Goal: Navigation & Orientation: Understand site structure

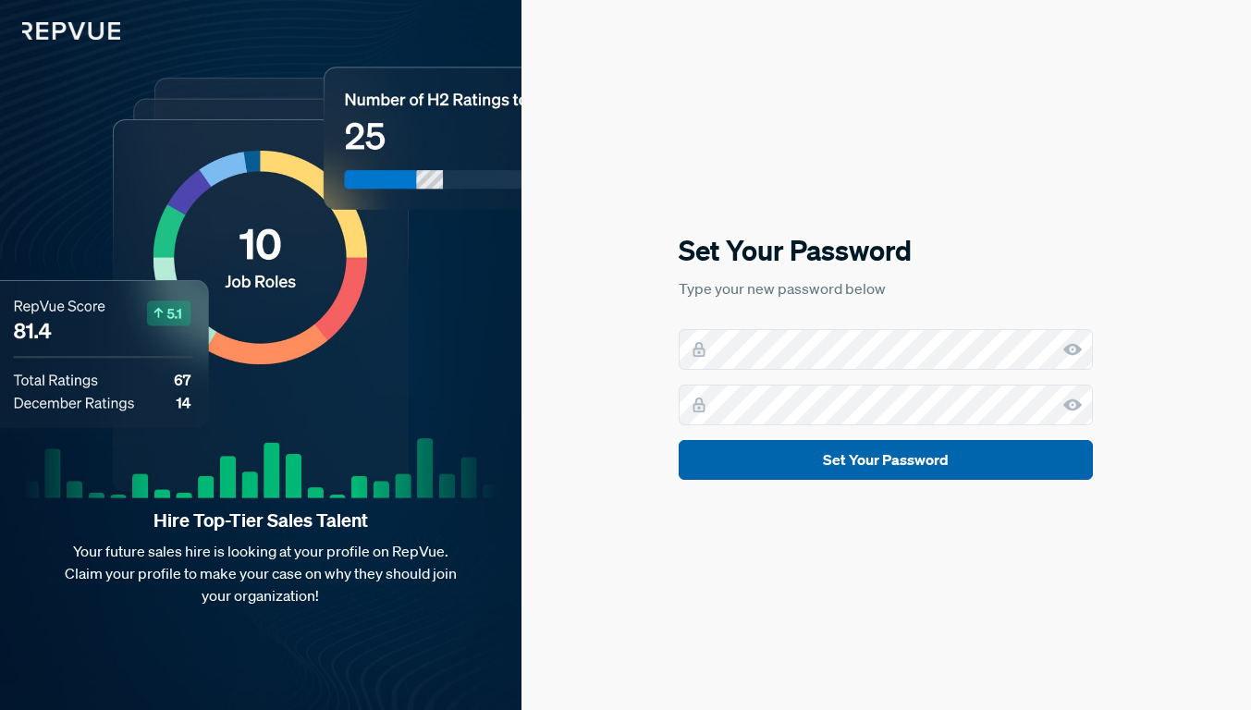
click at [718, 464] on button "Set Your Password" at bounding box center [886, 460] width 414 height 40
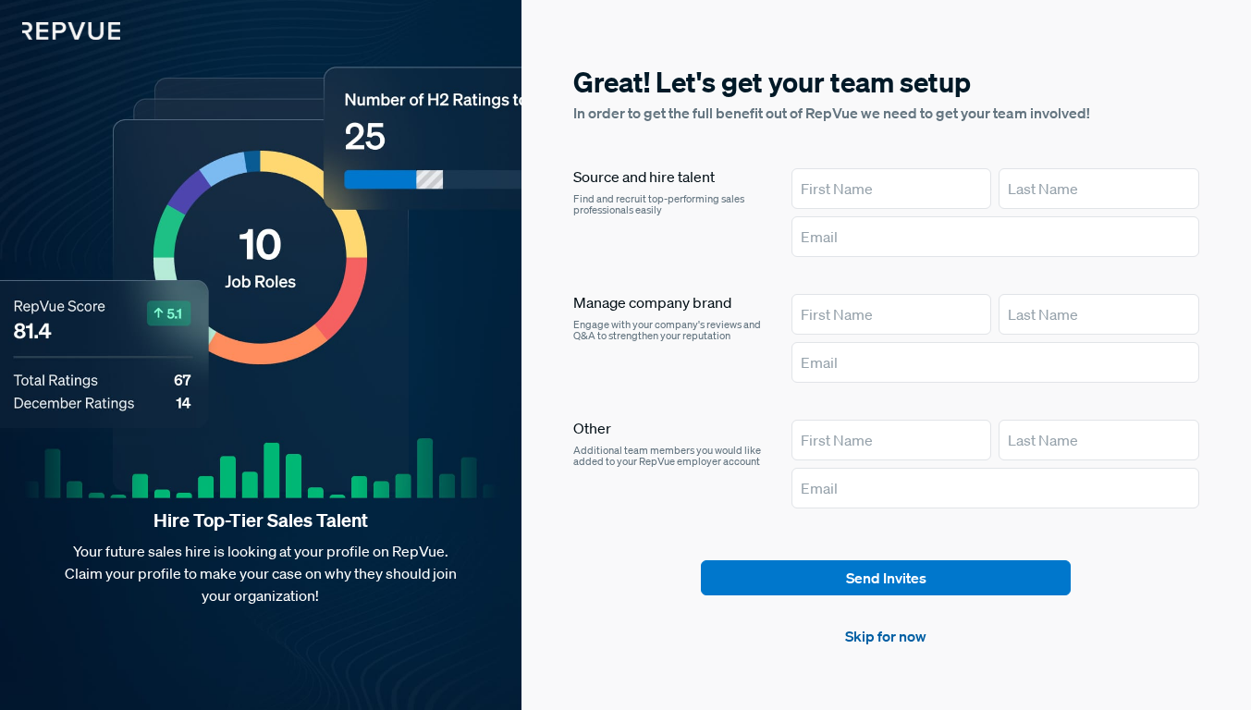
click at [887, 629] on link "Skip for now" at bounding box center [885, 636] width 81 height 22
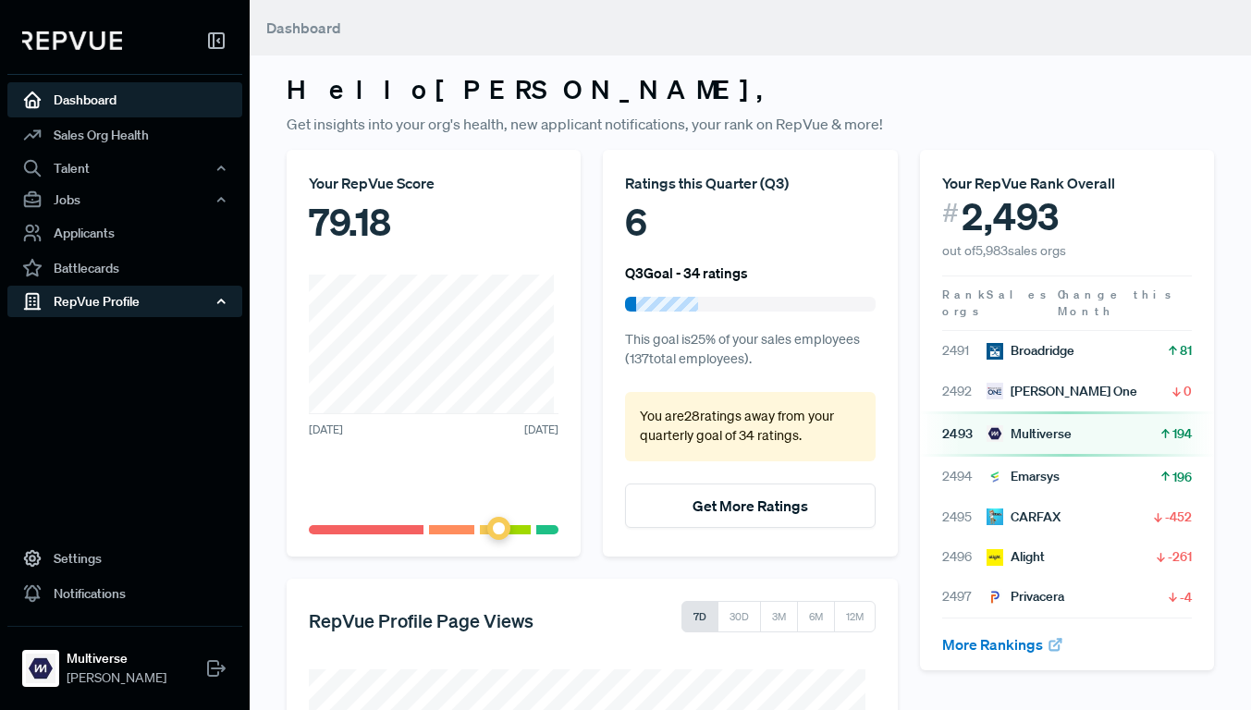
click at [106, 297] on div "RepVue Profile" at bounding box center [124, 301] width 235 height 31
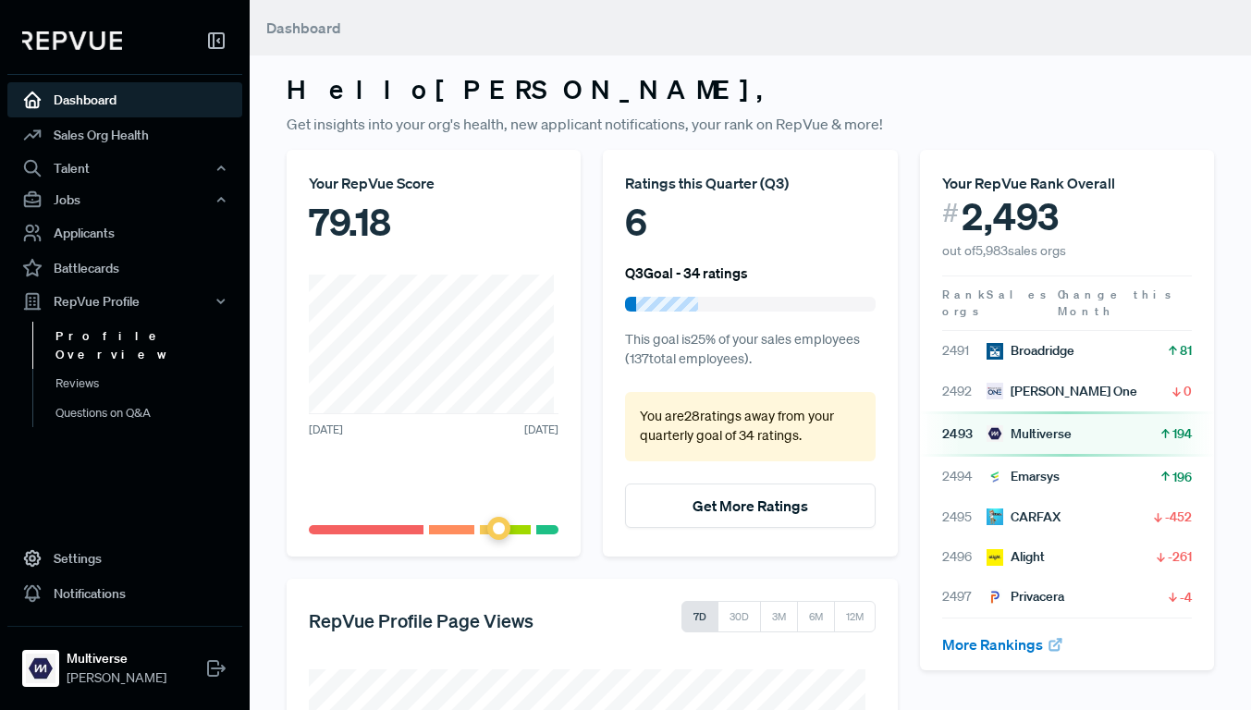
click at [91, 333] on link "Profile Overview" at bounding box center [149, 345] width 235 height 47
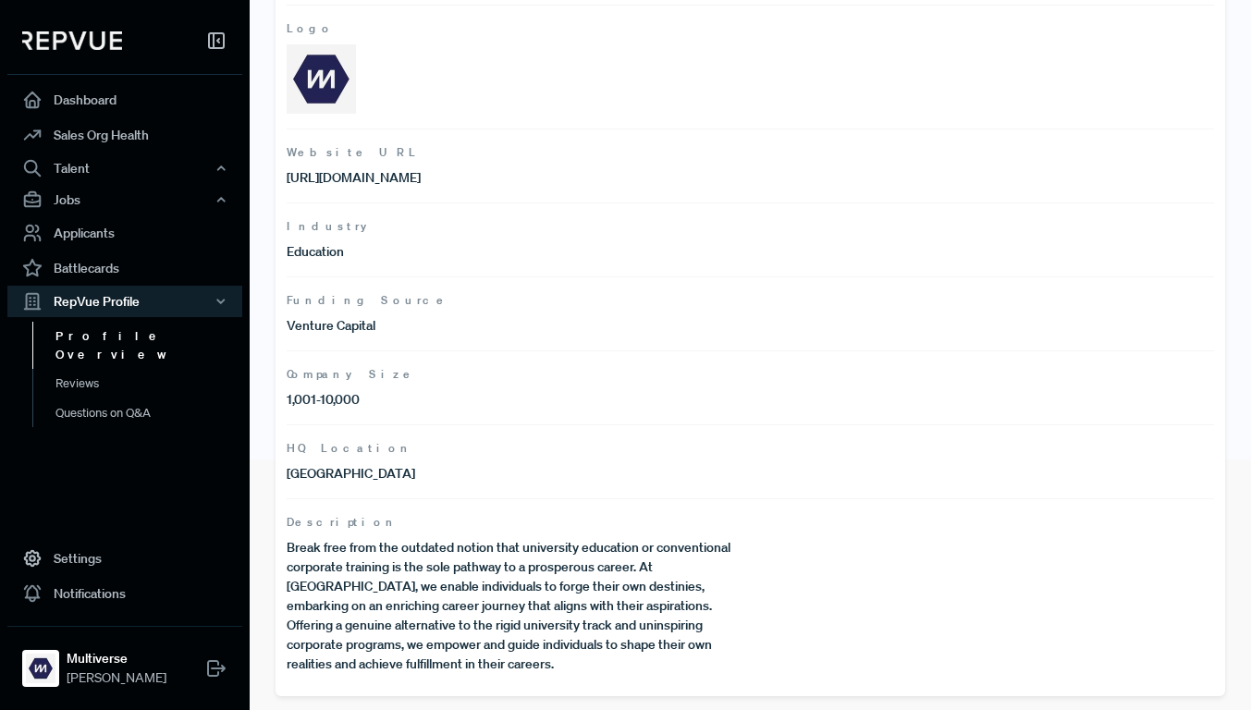
scroll to position [252, 0]
click at [98, 369] on link "Reviews" at bounding box center [149, 384] width 235 height 30
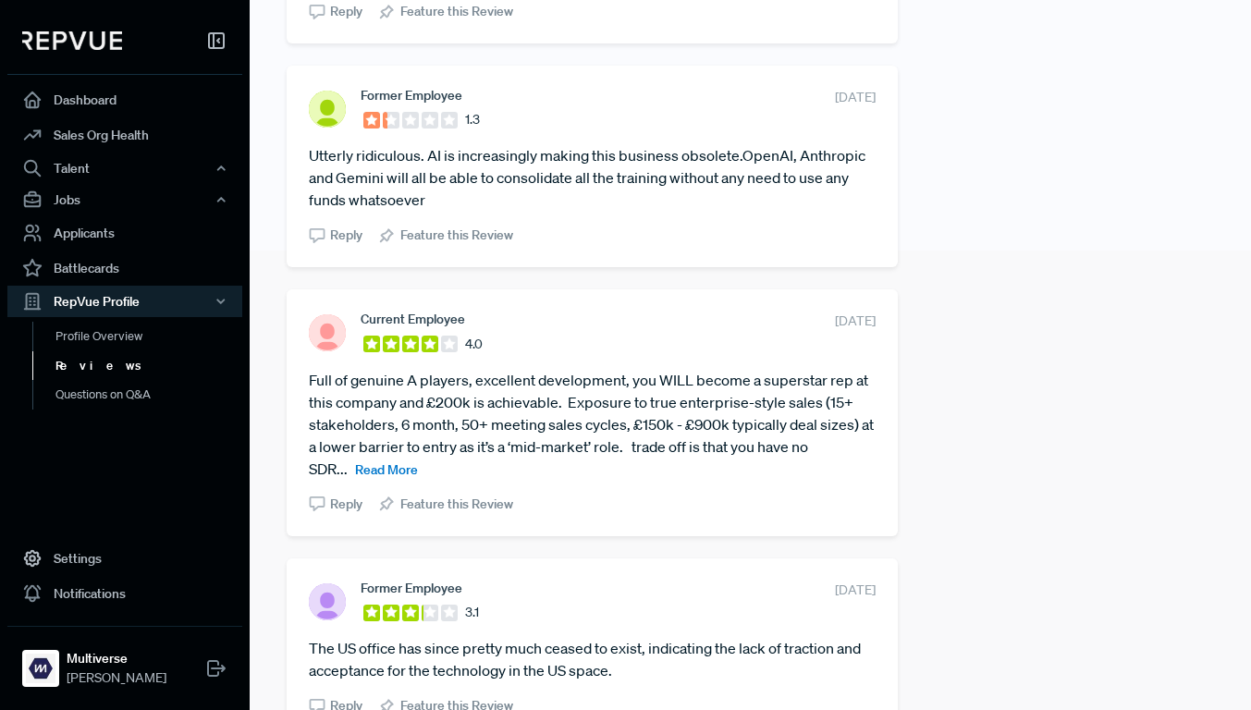
scroll to position [473, 0]
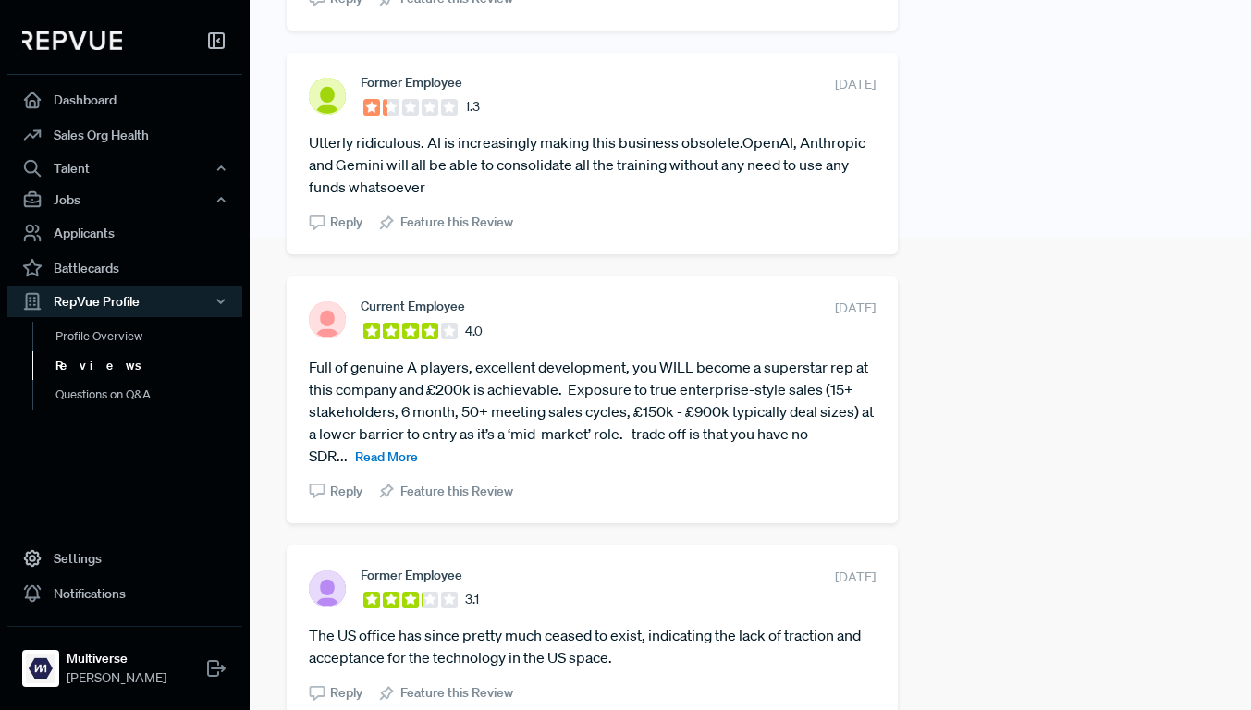
click at [418, 451] on span "Read More" at bounding box center [386, 457] width 63 height 17
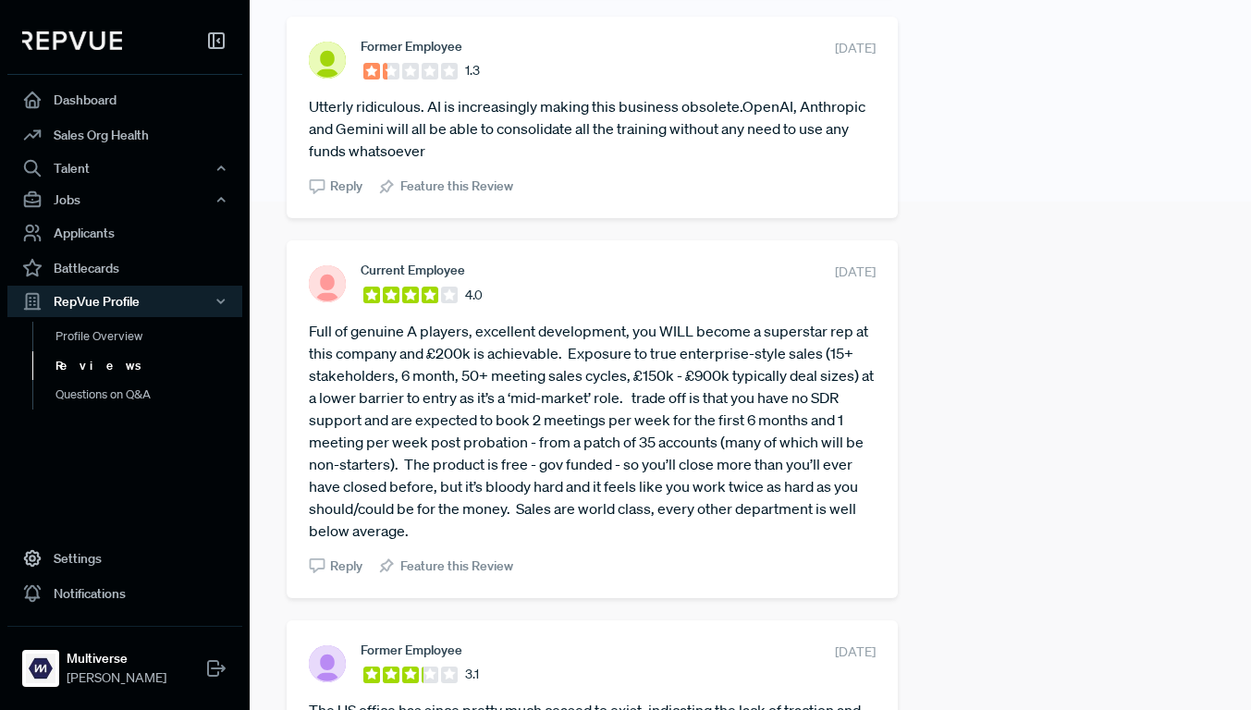
scroll to position [526, 0]
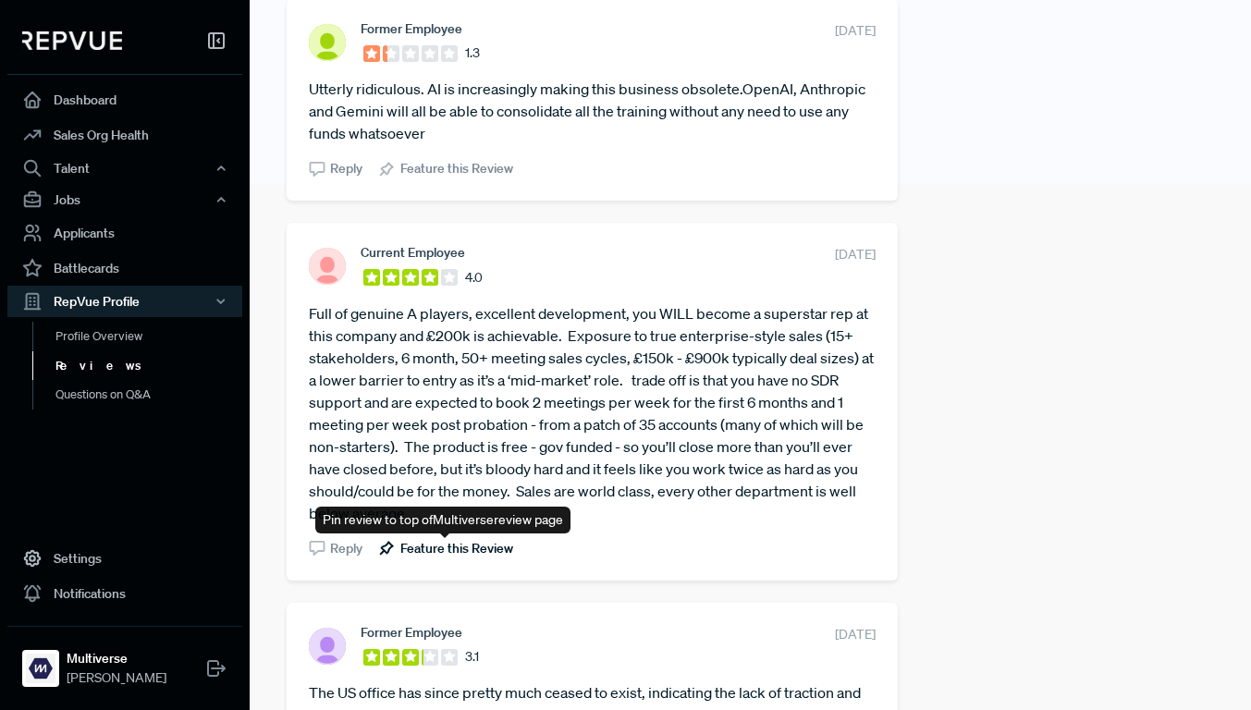
click at [424, 543] on span "Feature this Review" at bounding box center [456, 548] width 113 height 19
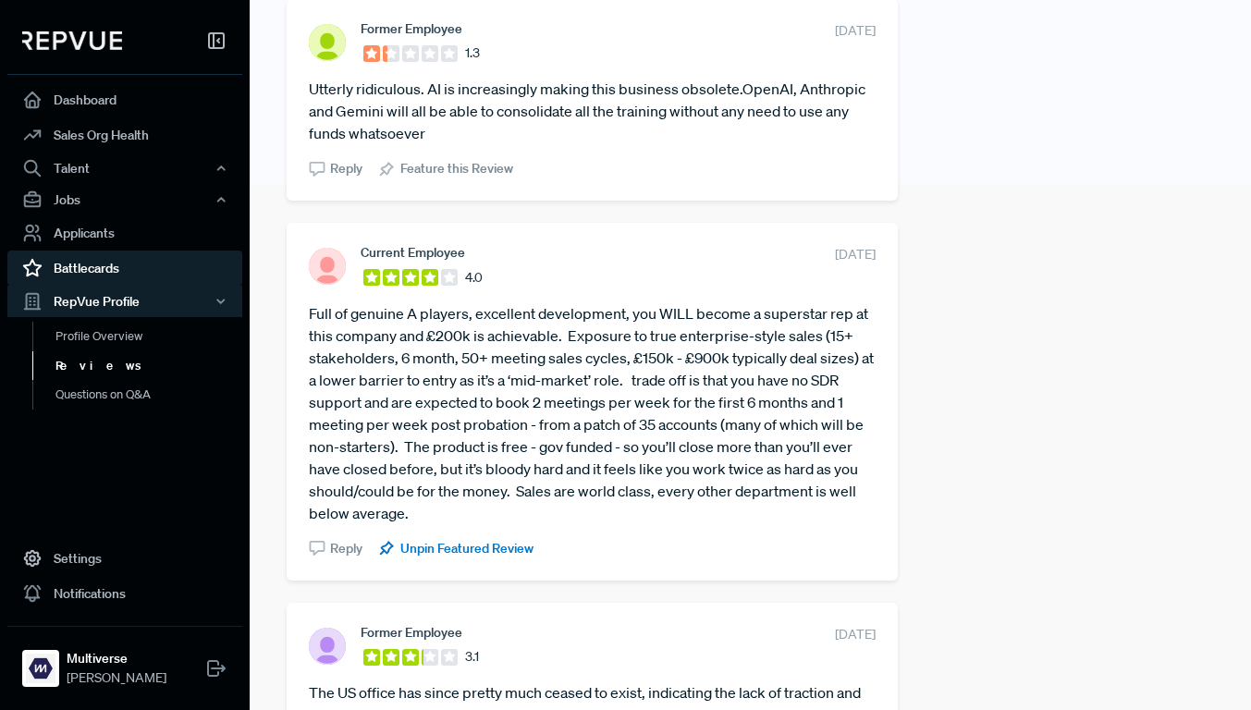
click at [118, 264] on link "Battlecards" at bounding box center [124, 268] width 235 height 35
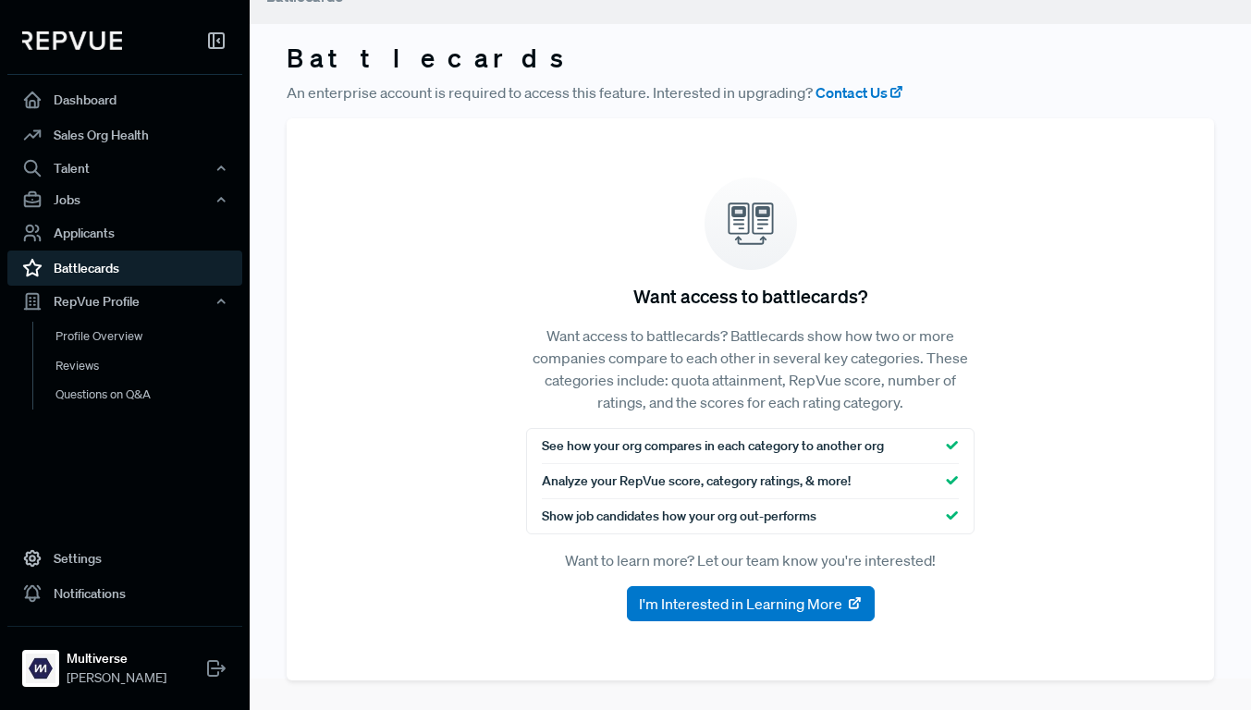
scroll to position [31, 0]
click at [129, 231] on link "Applicants" at bounding box center [124, 232] width 235 height 35
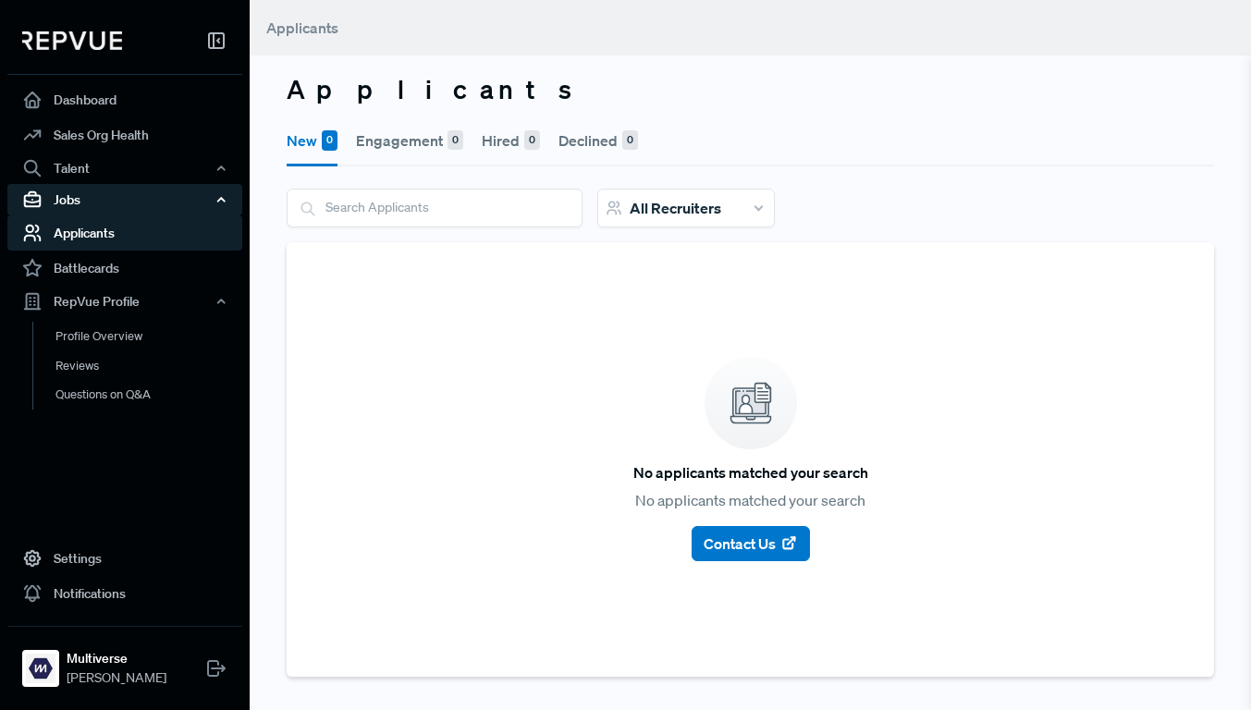
click at [123, 211] on div "Jobs" at bounding box center [124, 199] width 235 height 31
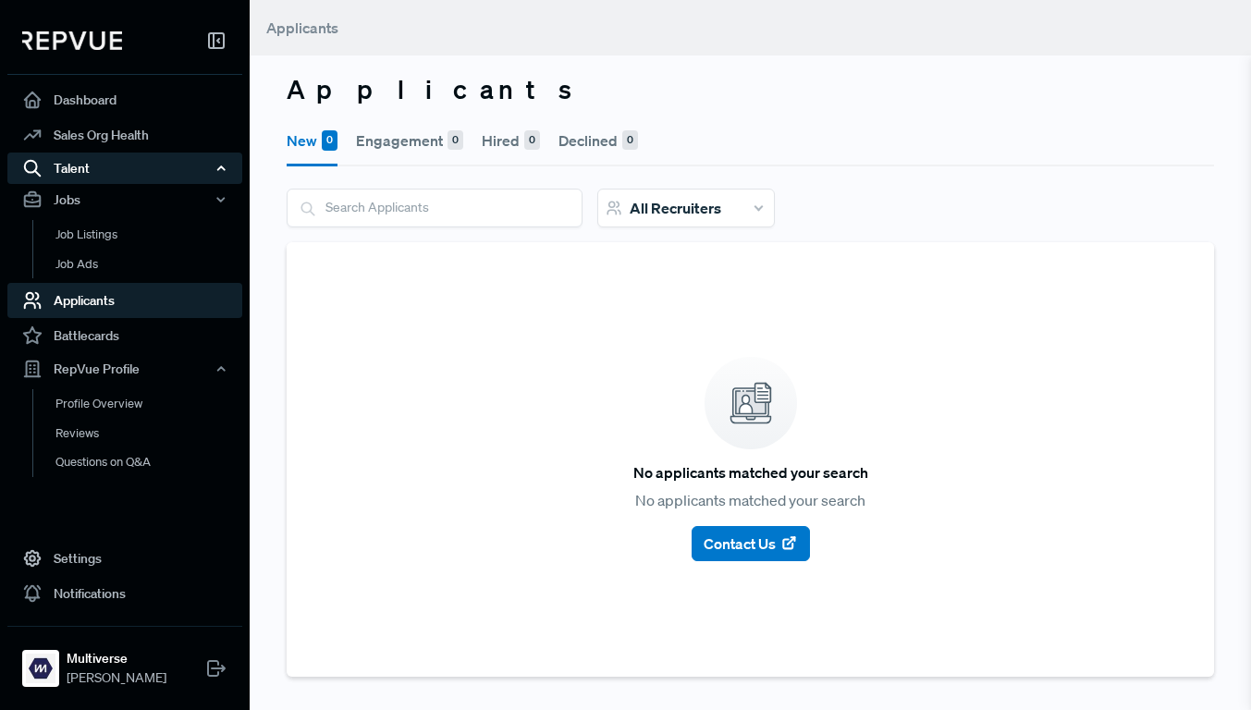
click at [109, 169] on div "Talent" at bounding box center [124, 168] width 235 height 31
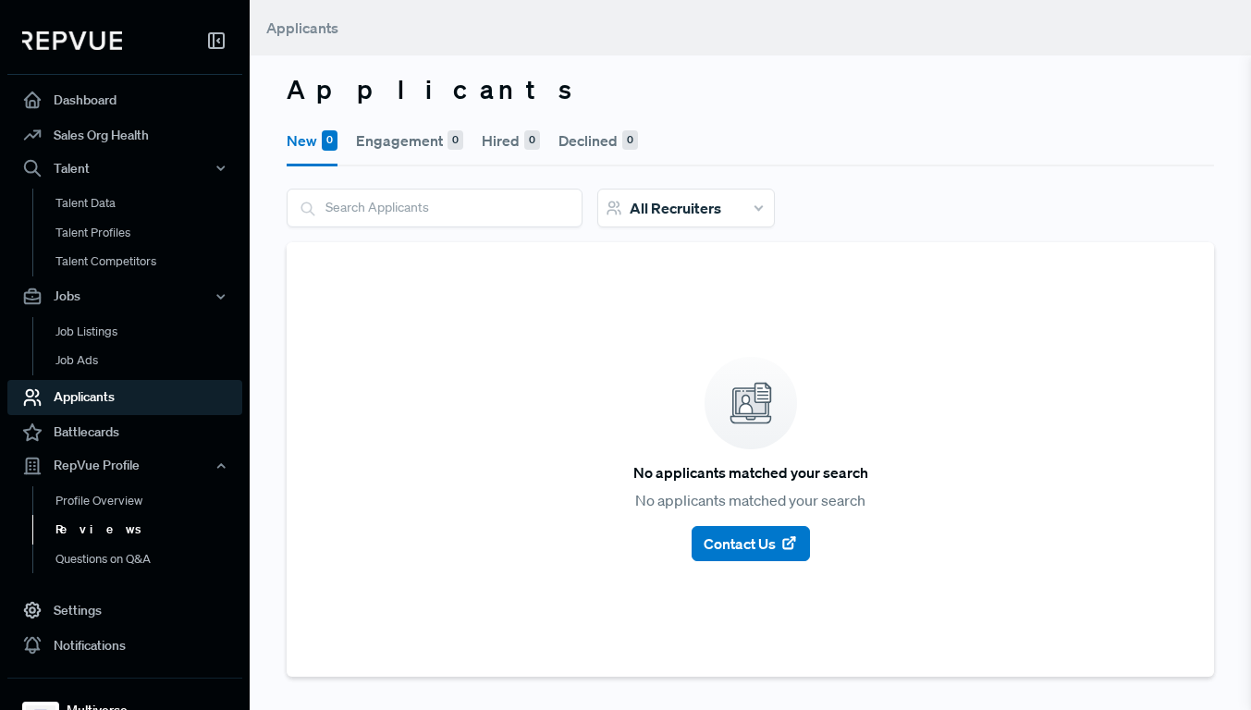
click at [93, 519] on link "Reviews" at bounding box center [149, 530] width 235 height 30
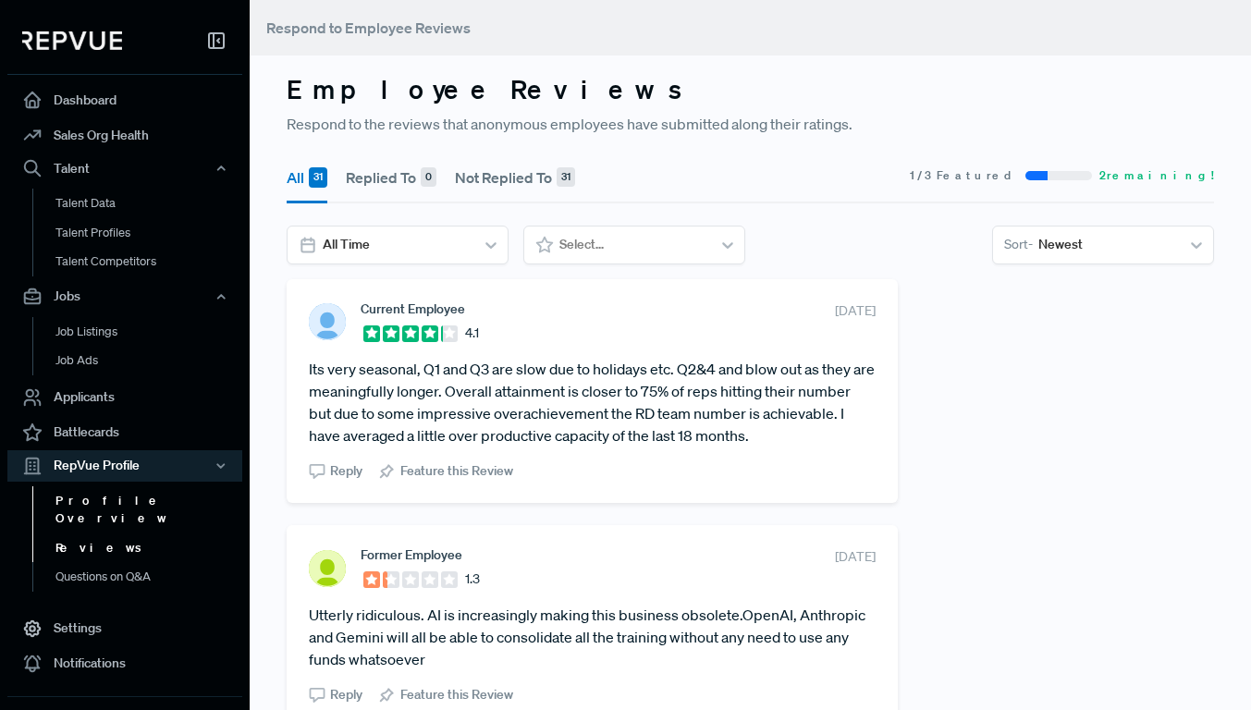
click at [91, 496] on link "Profile Overview" at bounding box center [149, 509] width 235 height 47
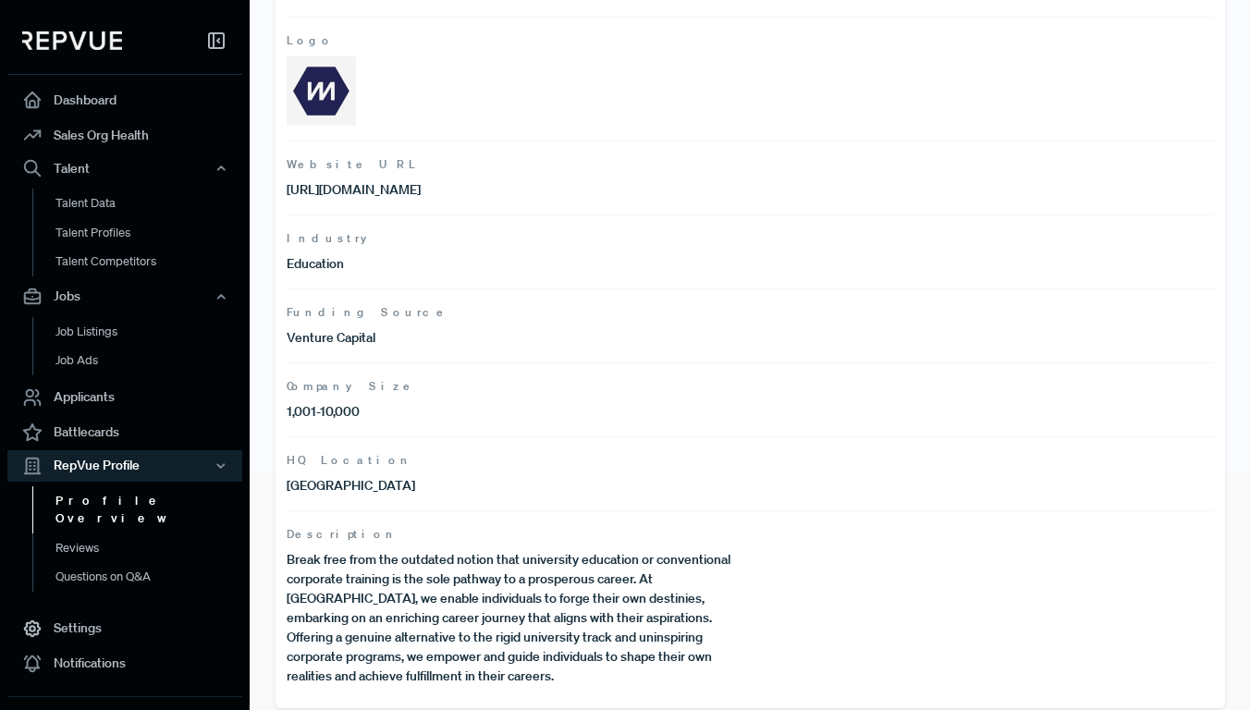
scroll to position [252, 0]
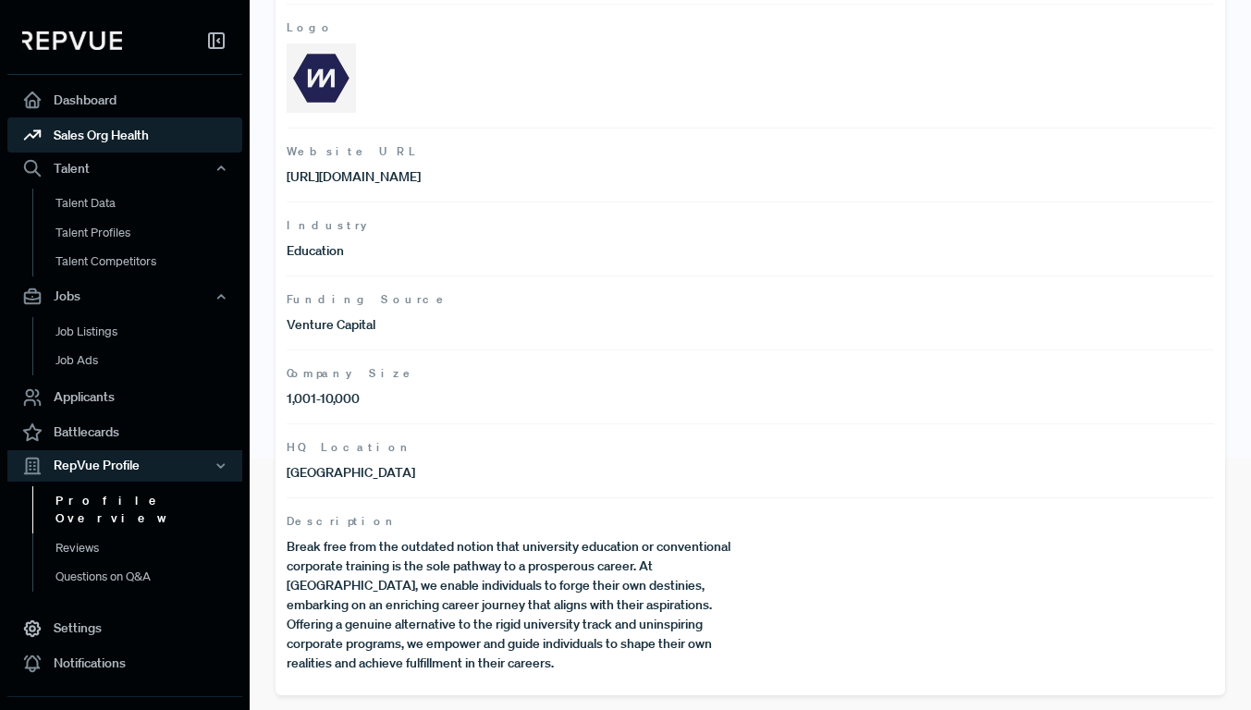
click at [160, 138] on link "Sales Org Health" at bounding box center [124, 134] width 235 height 35
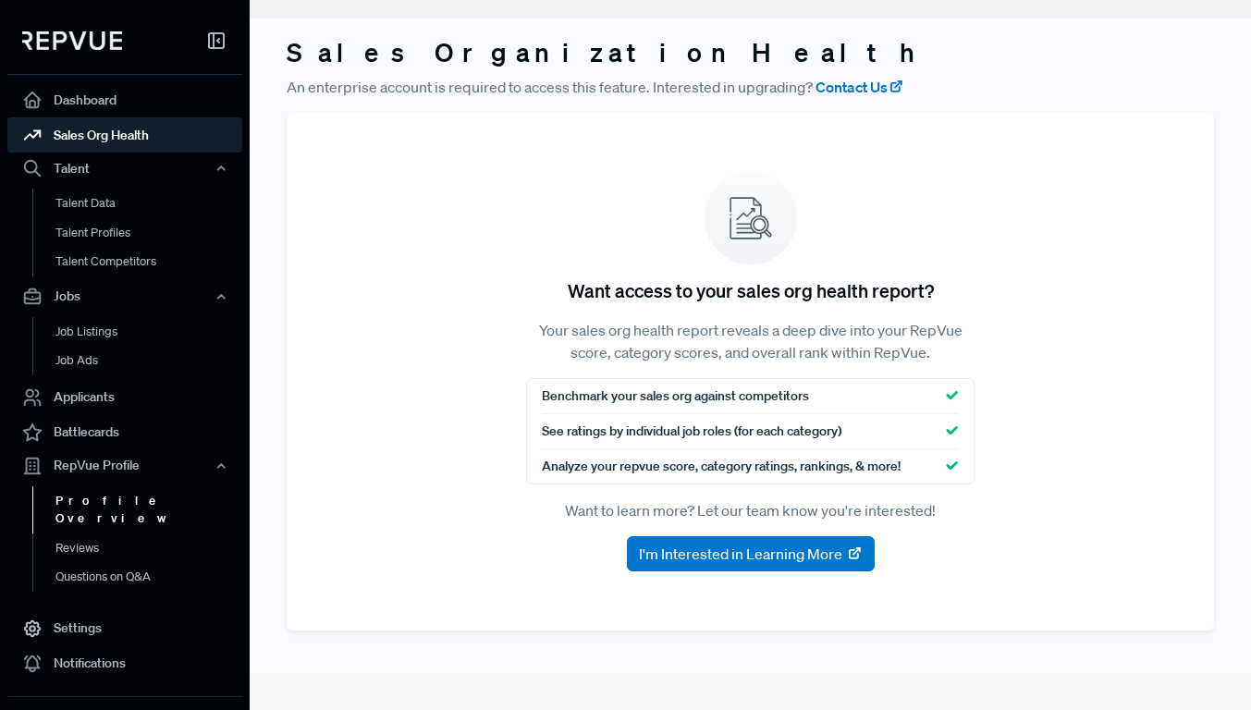
click at [93, 494] on link "Profile Overview" at bounding box center [149, 509] width 235 height 47
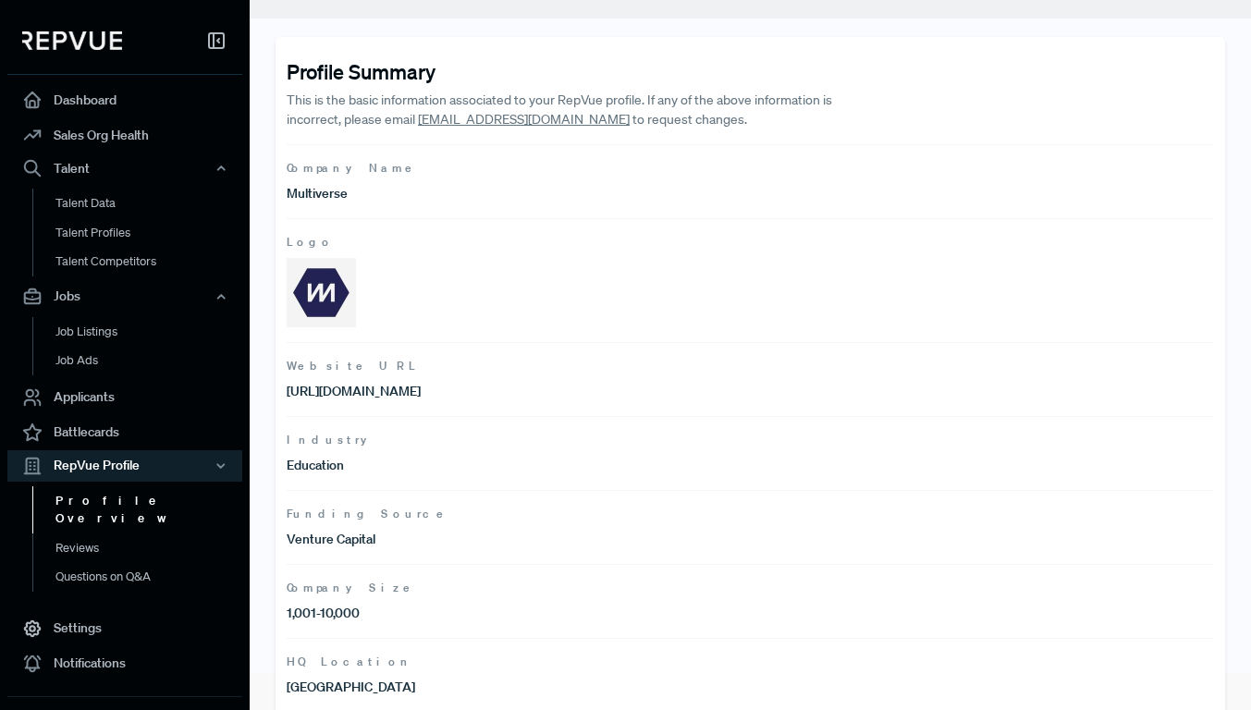
click at [430, 117] on link "[EMAIL_ADDRESS][DOMAIN_NAME]" at bounding box center [524, 119] width 212 height 17
